Goal: Task Accomplishment & Management: Manage account settings

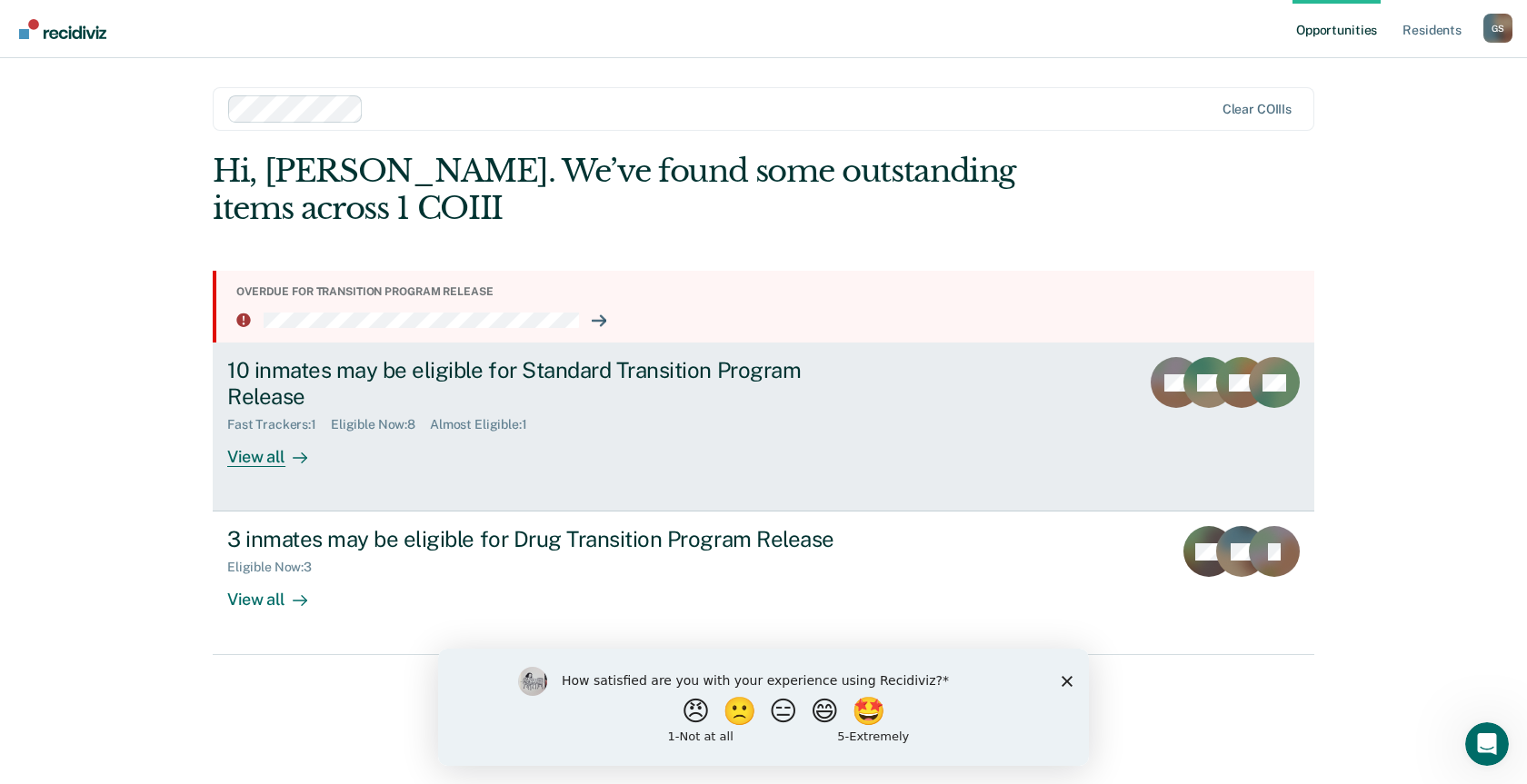
click at [293, 457] on icon at bounding box center [300, 457] width 14 height 14
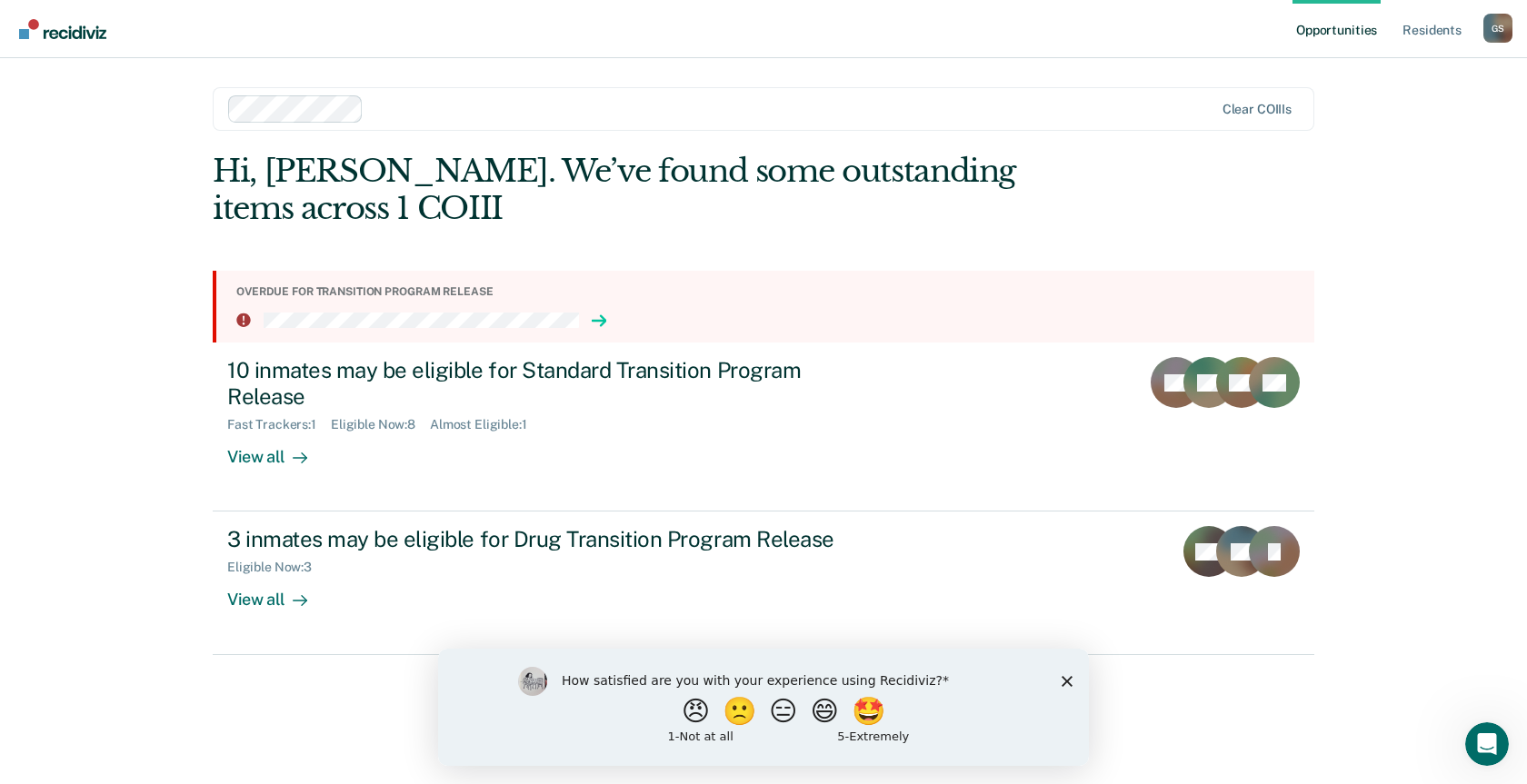
click at [601, 320] on icon at bounding box center [599, 320] width 13 height 0
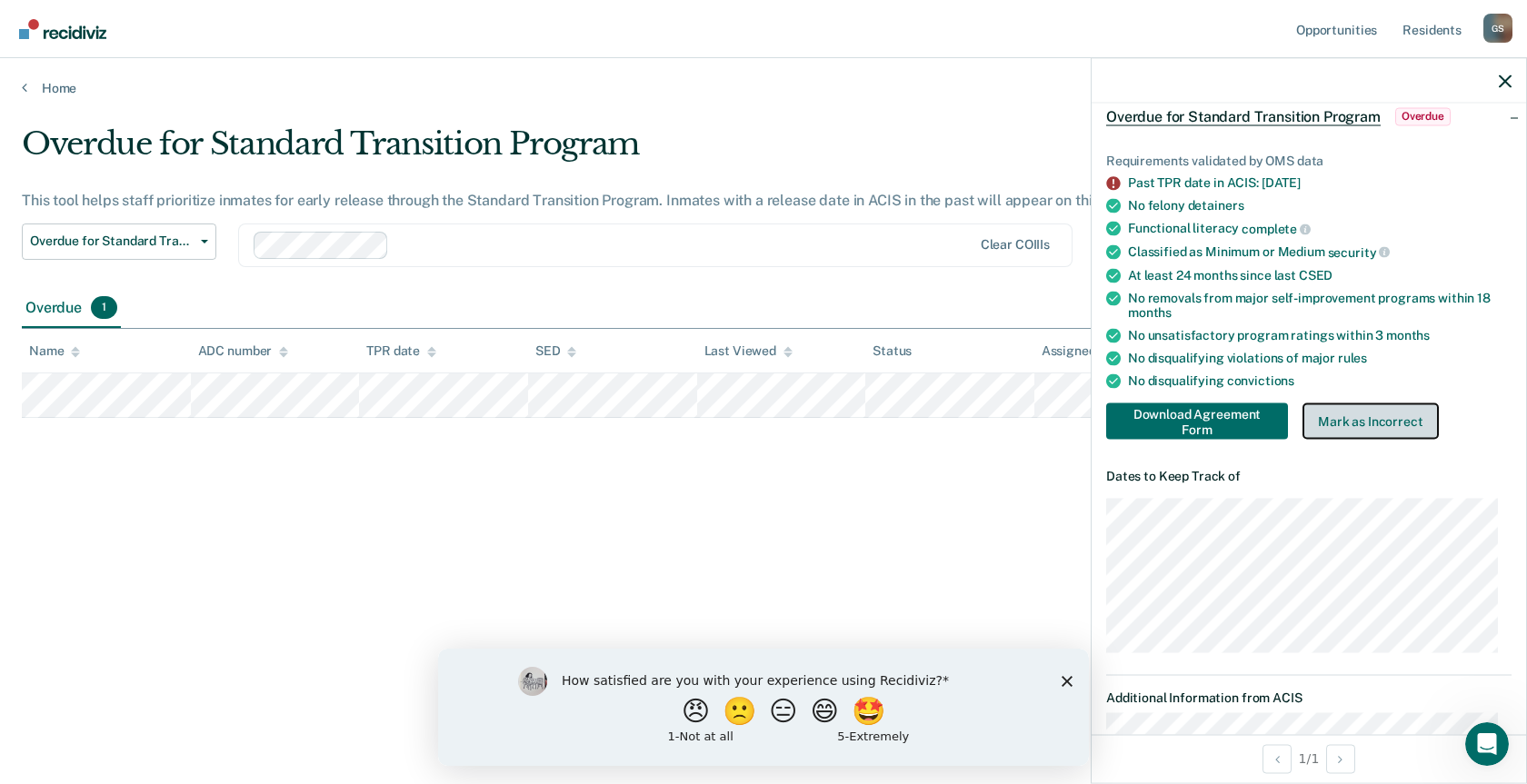
click at [1385, 411] on button "Mark as Incorrect" at bounding box center [1370, 421] width 136 height 36
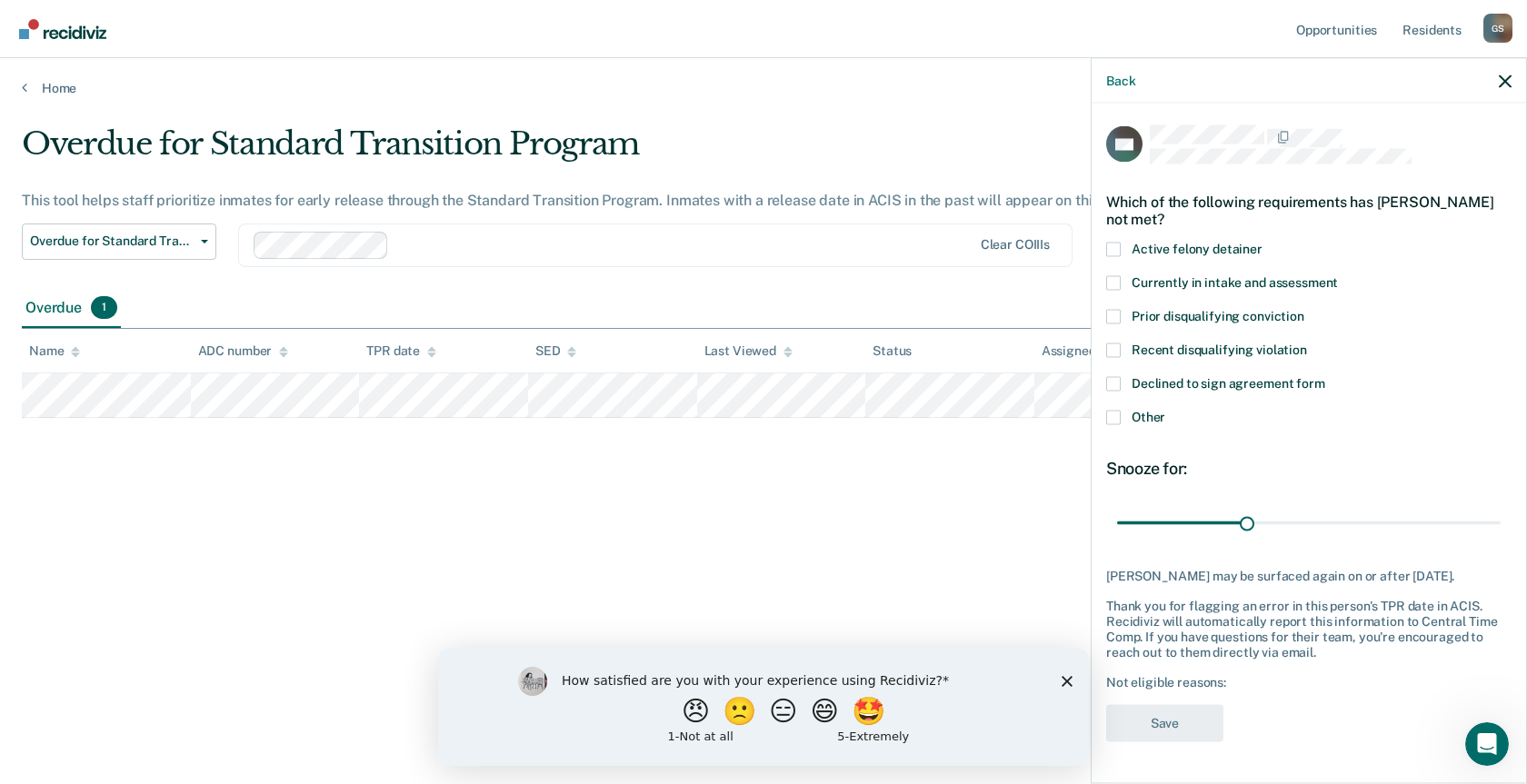
click at [1133, 409] on span "Other" at bounding box center [1148, 415] width 33 height 14
click at [1165, 410] on input "Other" at bounding box center [1165, 410] width 0 height 0
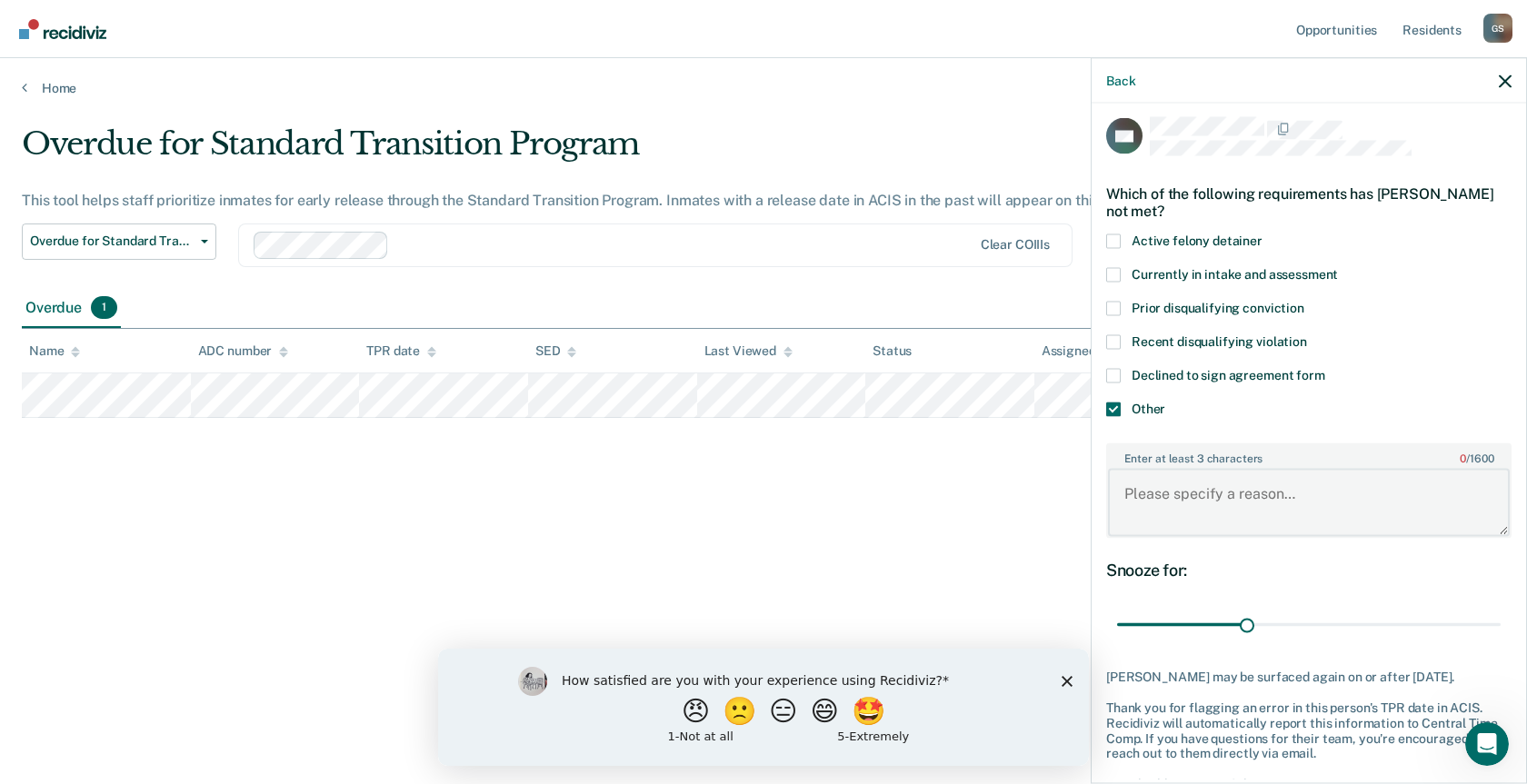
click at [1196, 490] on textarea "Enter at least 3 characters 0 / 1600" at bounding box center [1308, 502] width 401 height 67
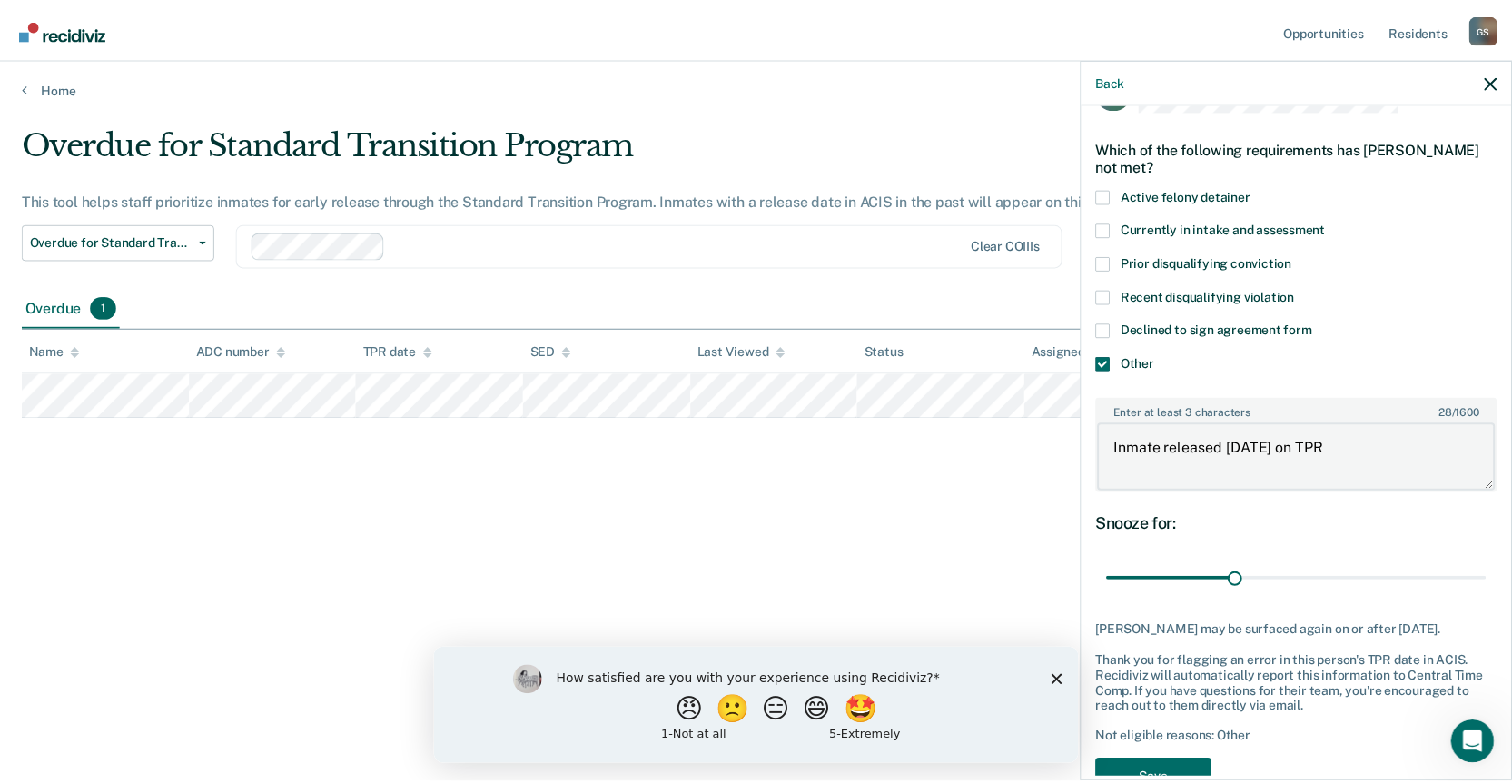
scroll to position [118, 0]
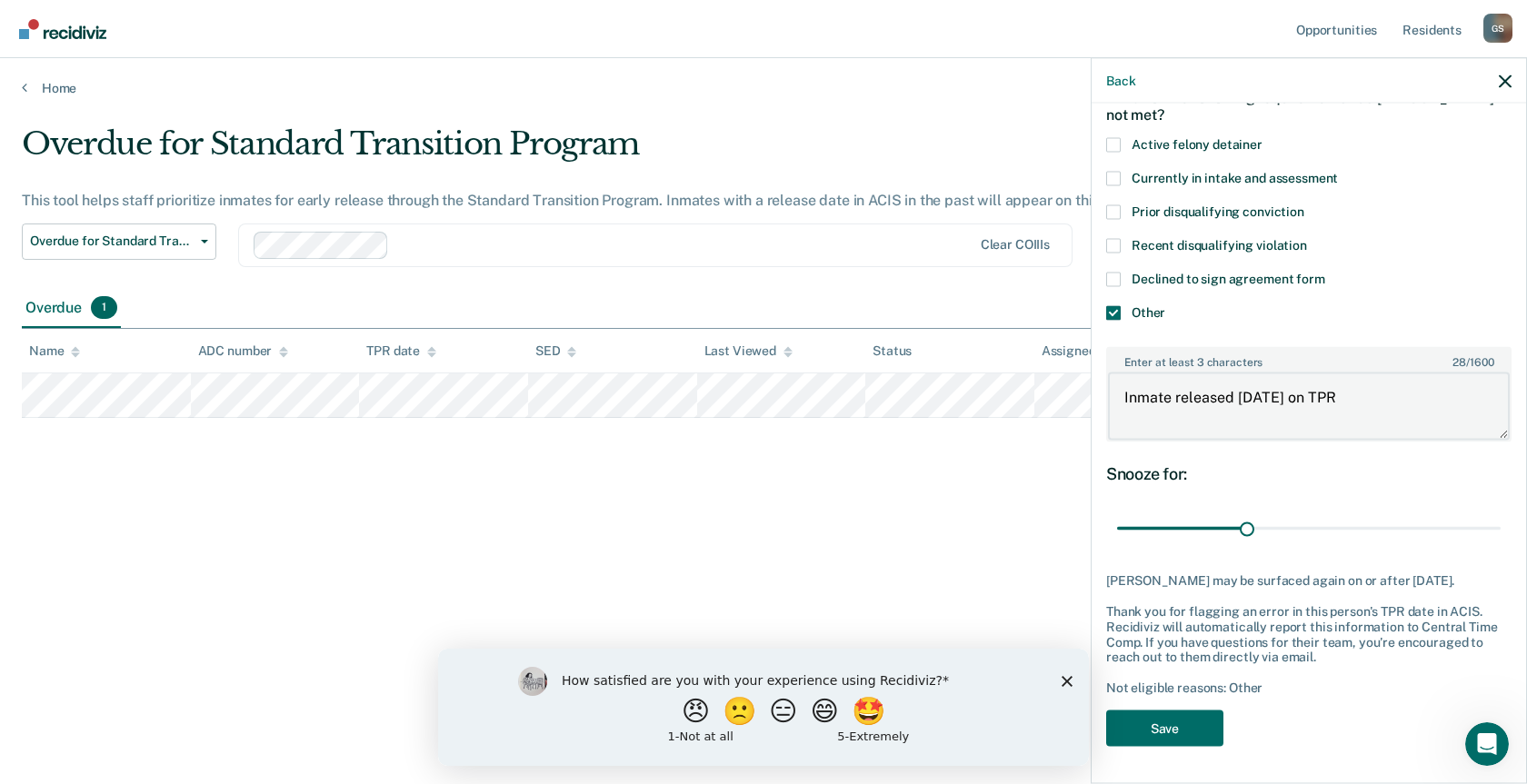
type textarea "Inmate released [DATE] on TPR"
click at [1192, 700] on div "DH Which of the following requirements has [PERSON_NAME] not met? Active felony…" at bounding box center [1308, 389] width 405 height 736
click at [1182, 730] on button "Save" at bounding box center [1164, 727] width 117 height 37
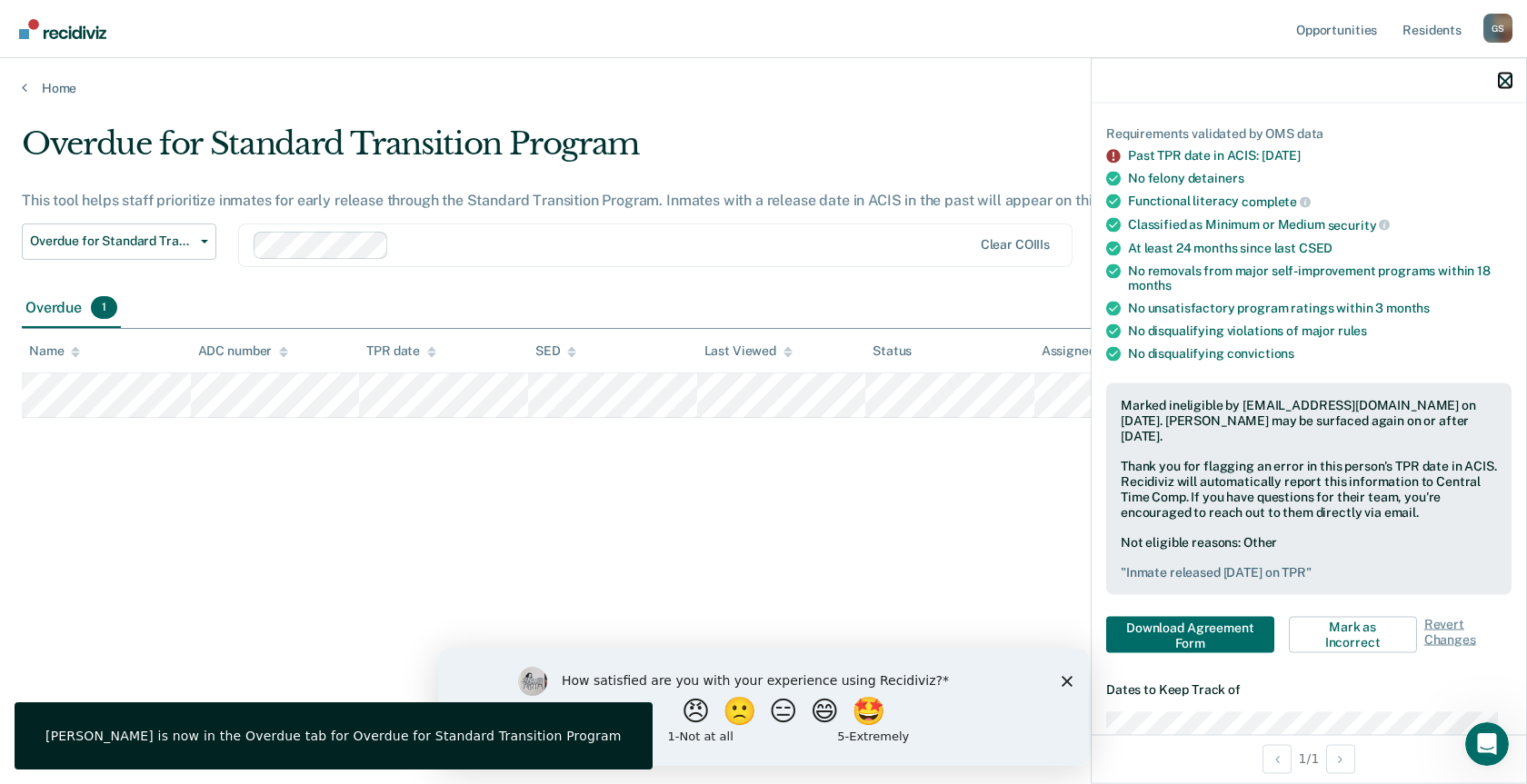
click at [1508, 77] on icon "button" at bounding box center [1504, 80] width 12 height 12
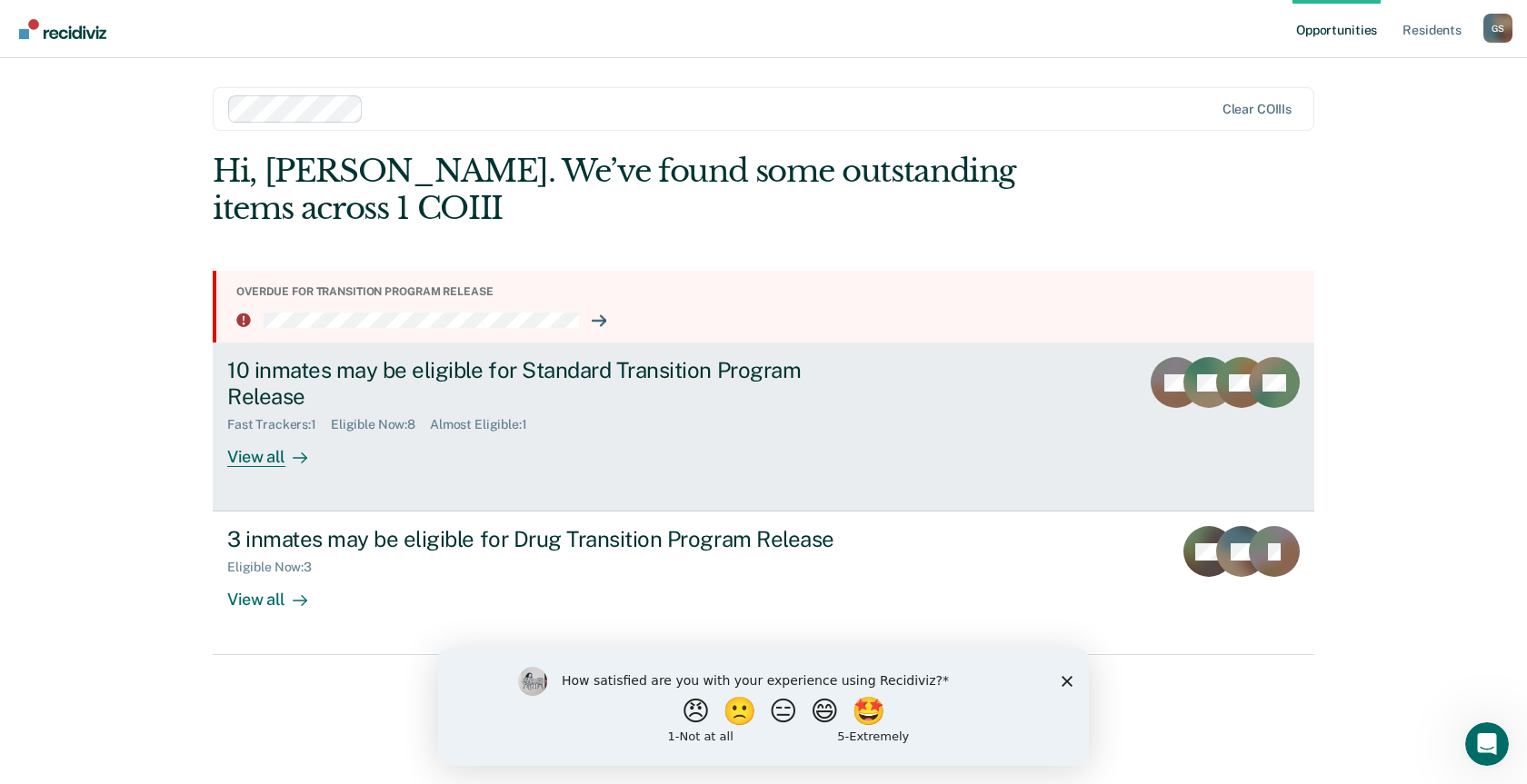
click at [273, 463] on div "View all" at bounding box center [278, 449] width 102 height 35
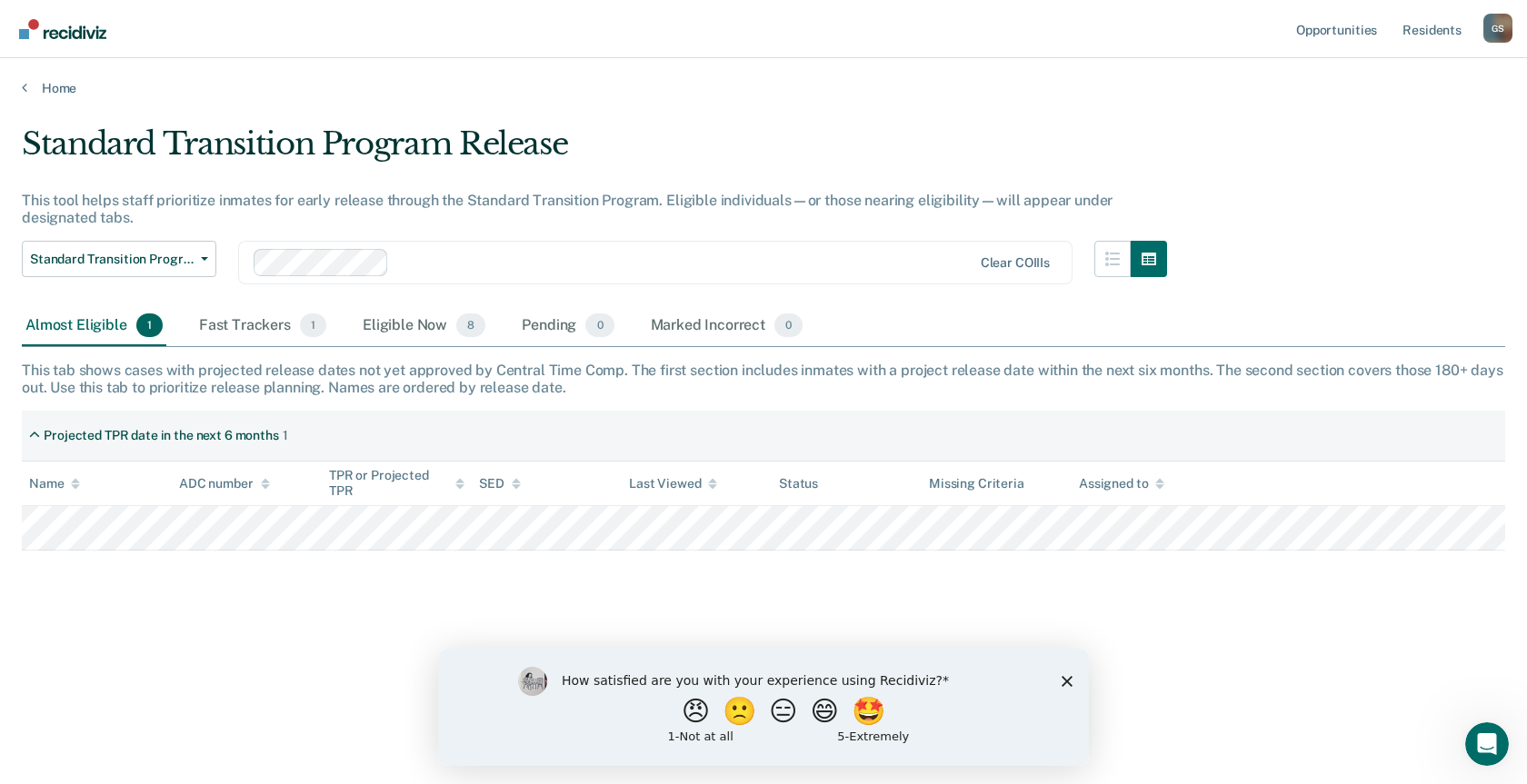
click at [1076, 678] on div "How satisfied are you with your experience using Recidiviz? 😠 🙁 😑 😄 🤩 1 - Not a…" at bounding box center [764, 705] width 650 height 117
click at [1069, 678] on polygon "Close survey" at bounding box center [1066, 679] width 10 height 10
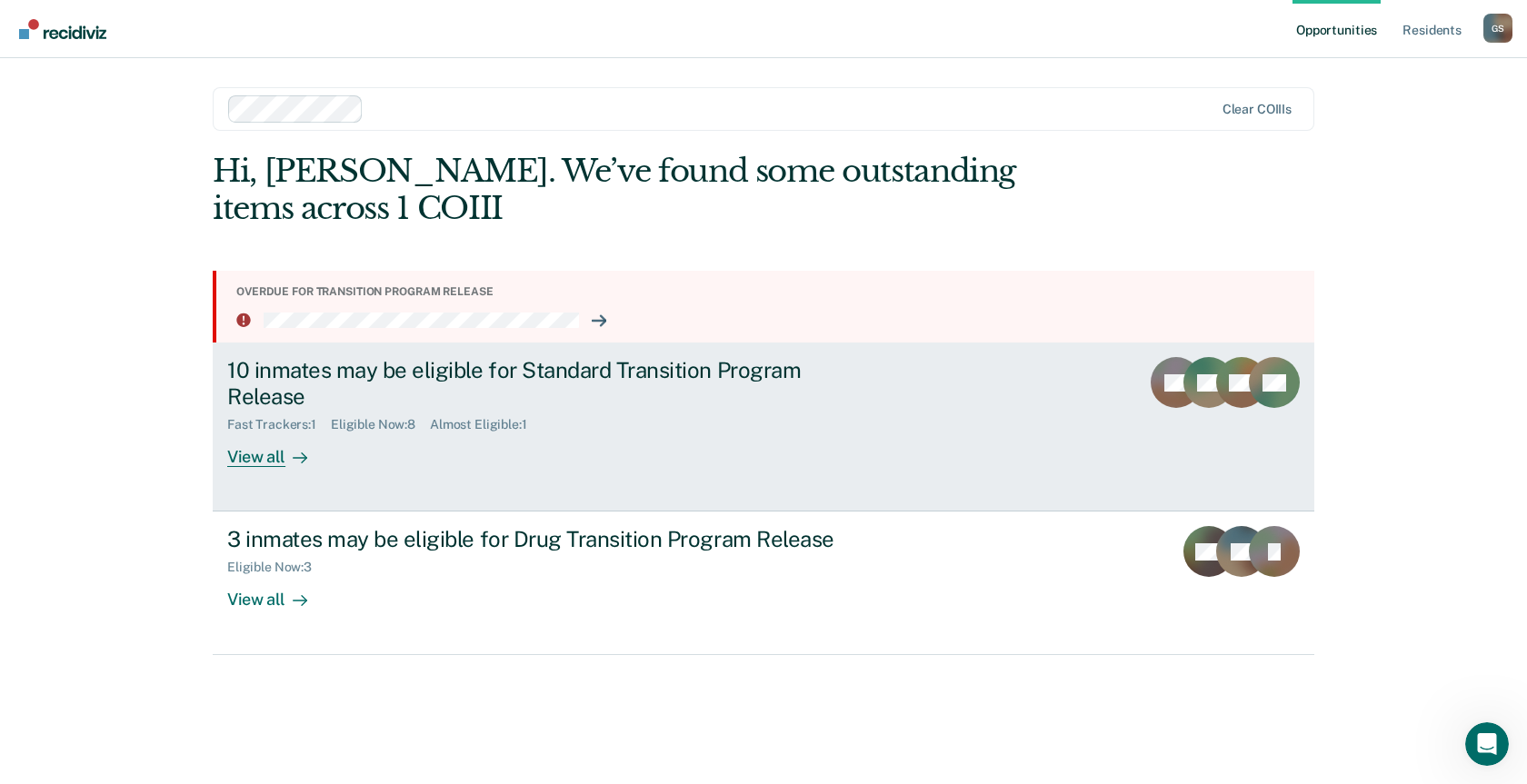
click at [236, 453] on div "View all" at bounding box center [278, 449] width 102 height 35
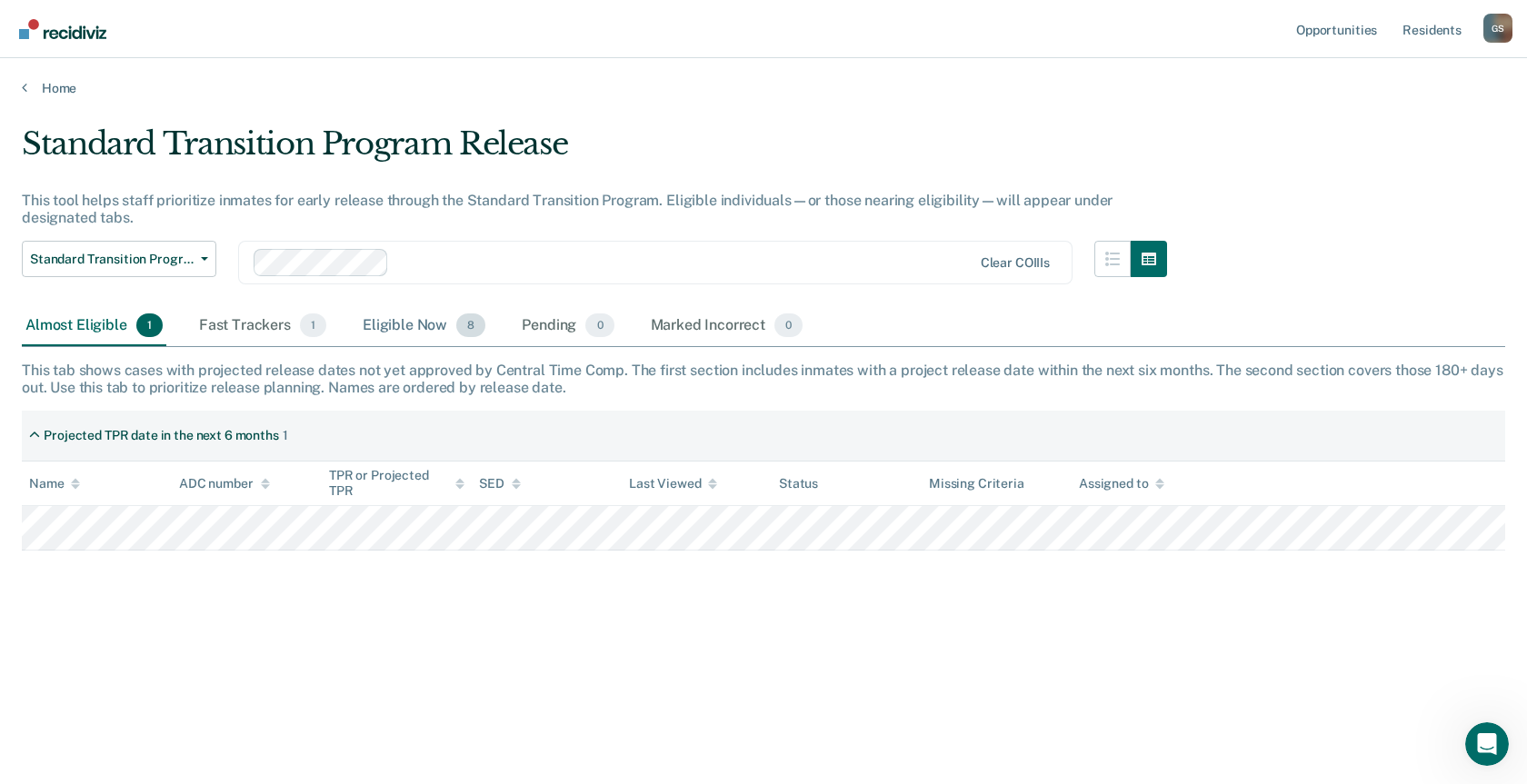
click at [450, 330] on div "Eligible Now 8" at bounding box center [424, 326] width 130 height 40
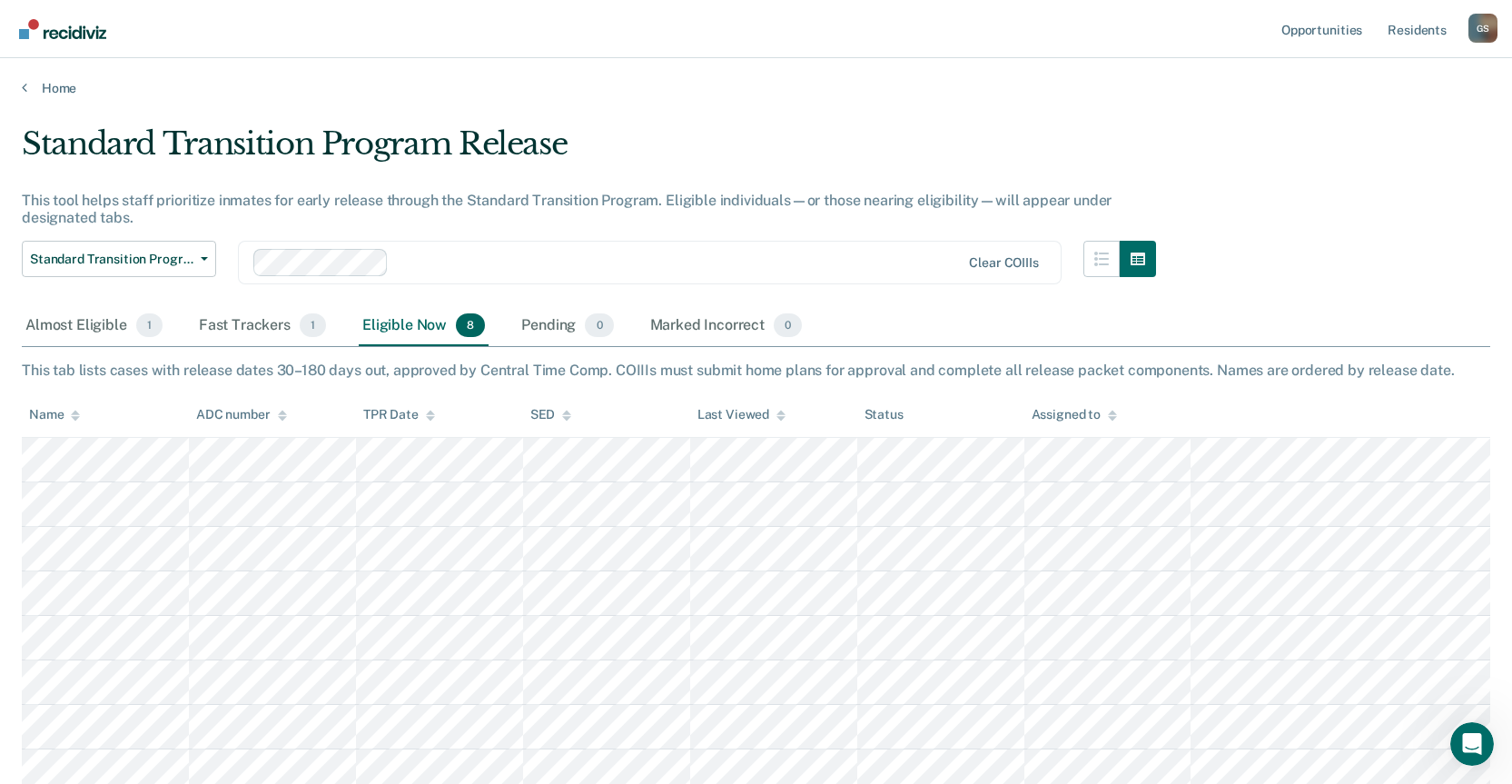
scroll to position [91, 0]
